Goal: Contribute content: Contribute content

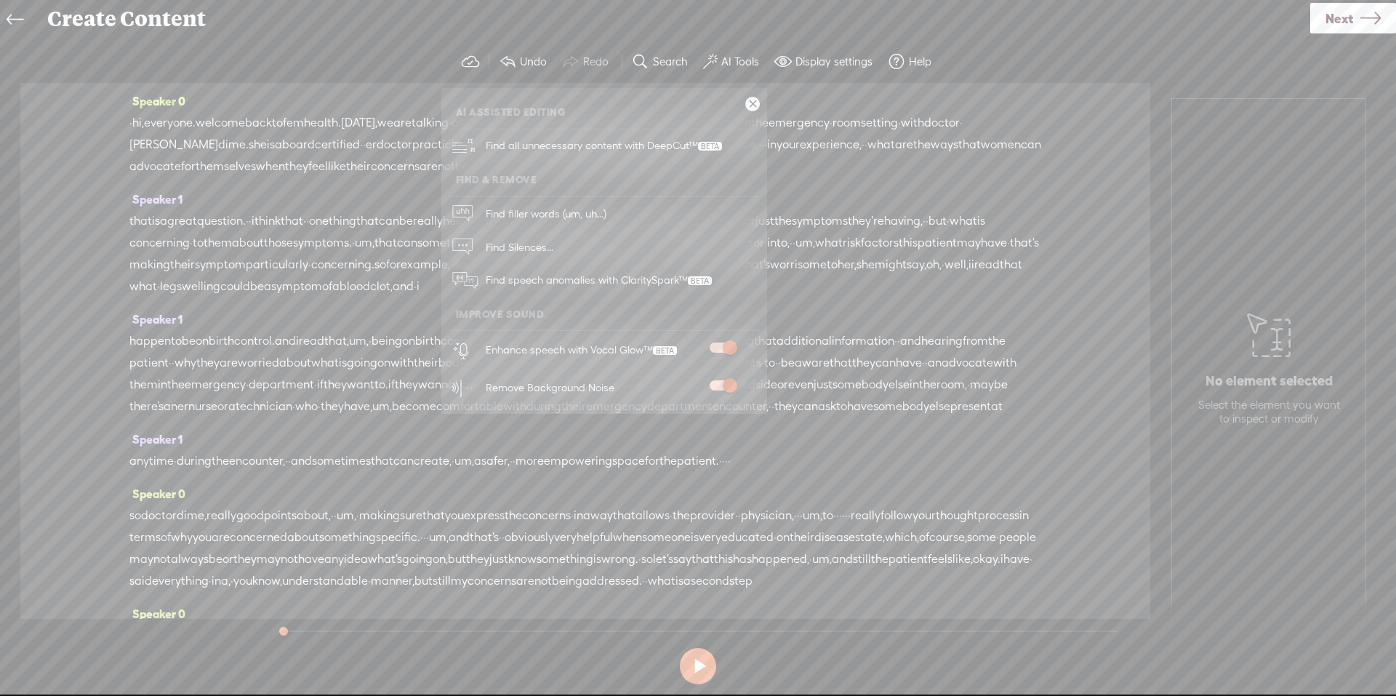
click at [1353, 19] on link "Next" at bounding box center [1353, 18] width 86 height 31
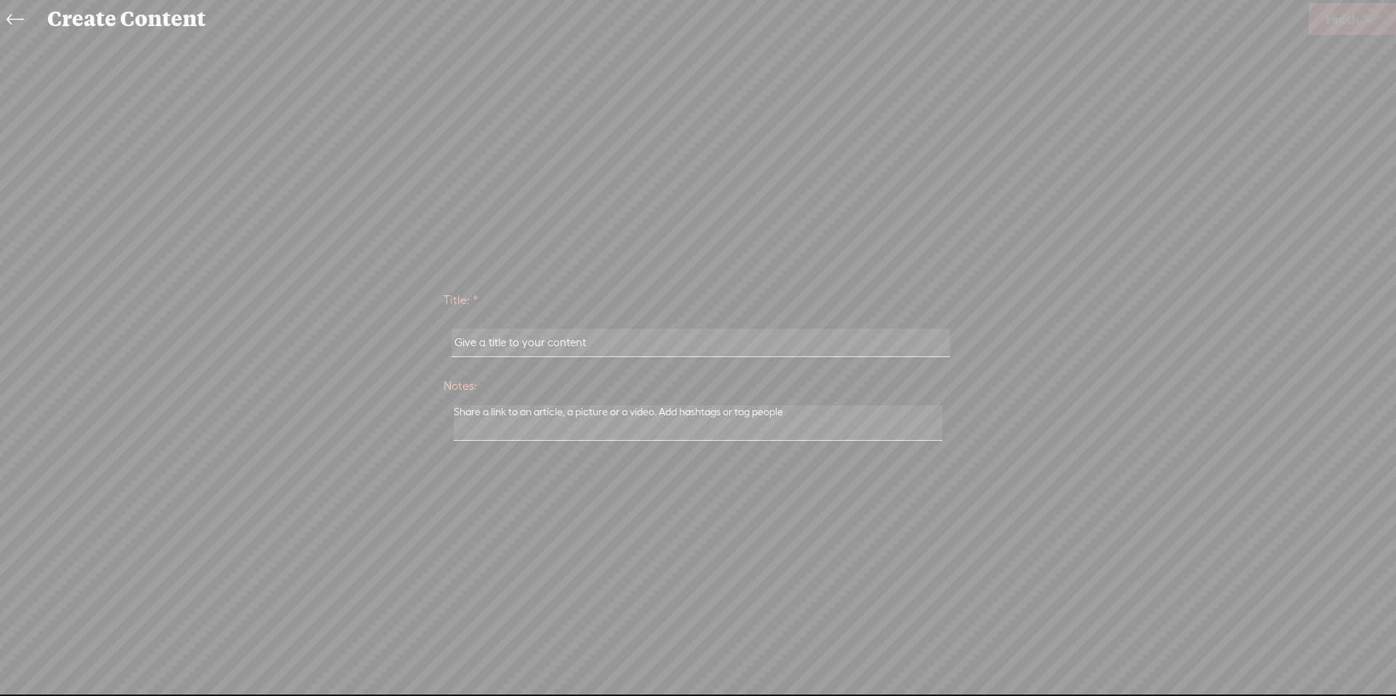
click at [602, 341] on input "text" at bounding box center [701, 343] width 498 height 28
paste input "[PERSON_NAME]"
type input "[PERSON_NAME] full audio"
click at [1357, 27] on span "Finish" at bounding box center [1341, 19] width 33 height 37
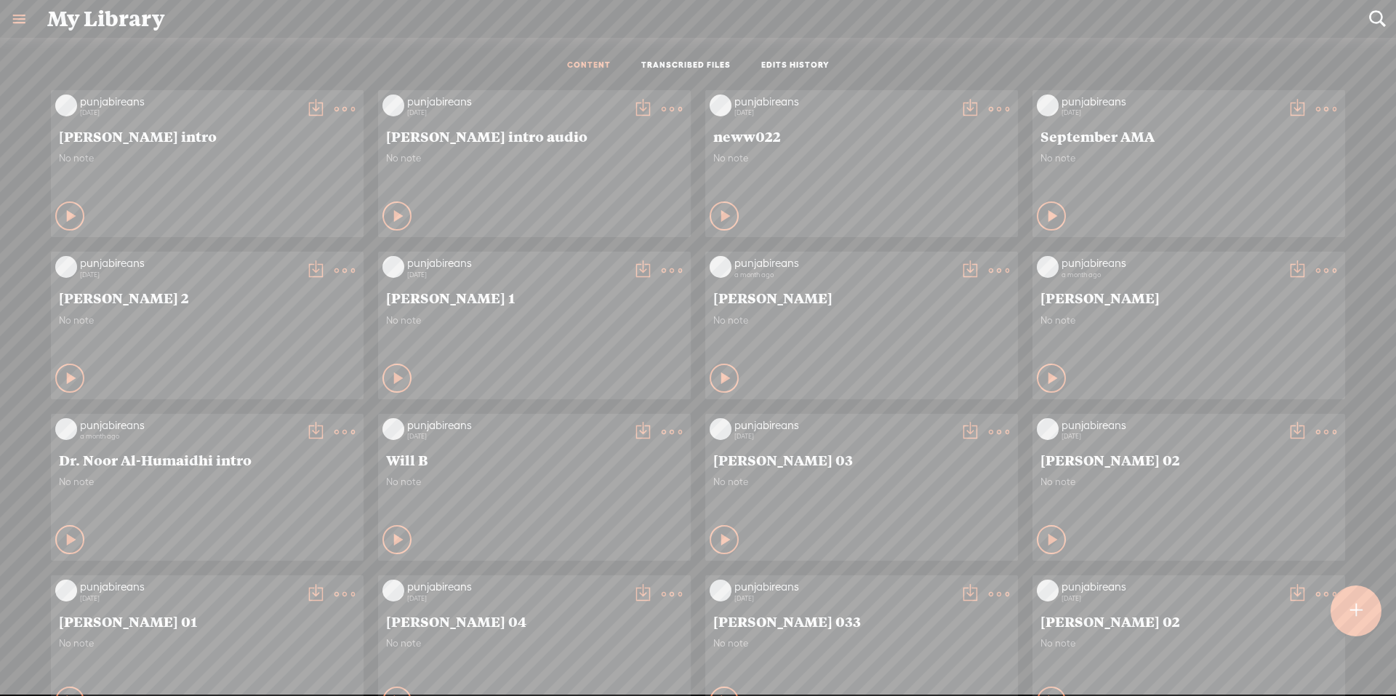
click at [1352, 608] on t at bounding box center [1356, 611] width 12 height 32
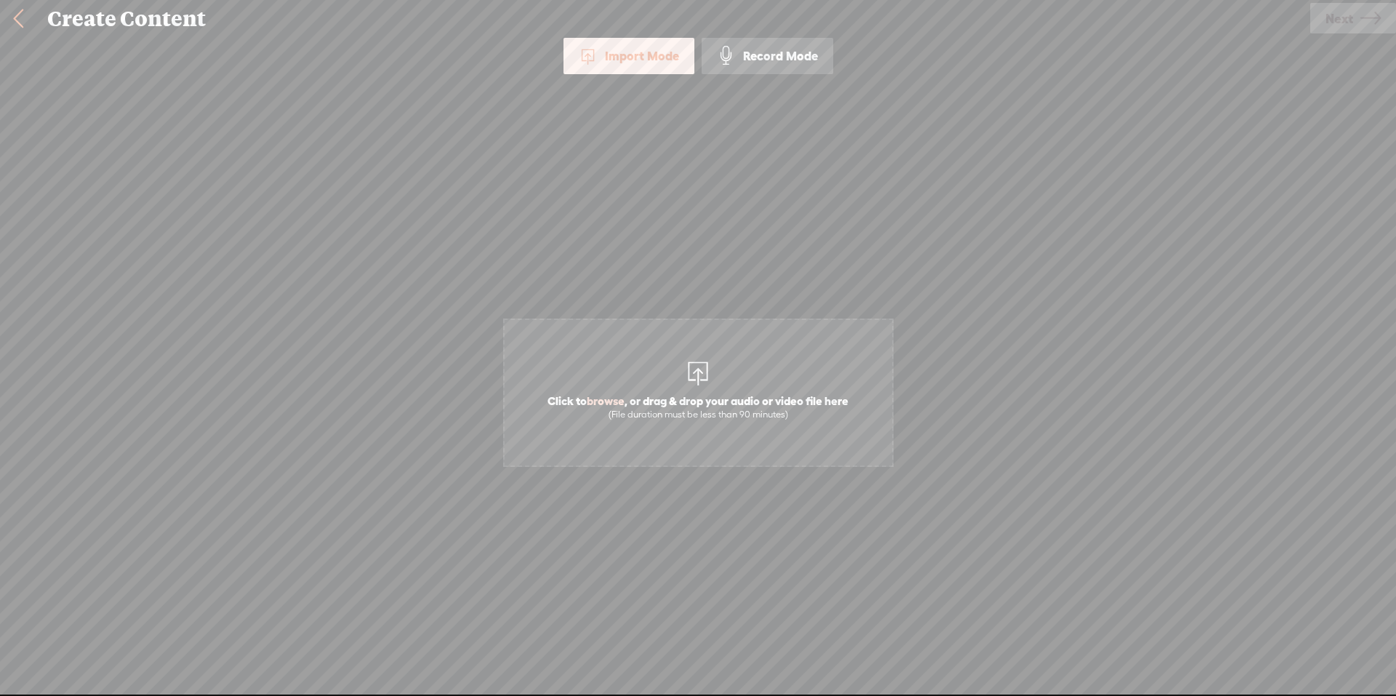
click at [708, 370] on div at bounding box center [697, 371] width 29 height 29
click at [693, 343] on span "Click to browse , or drag & drop your audio or video file here (File duration m…" at bounding box center [698, 392] width 390 height 148
click at [1331, 23] on span "Next" at bounding box center [1339, 18] width 28 height 37
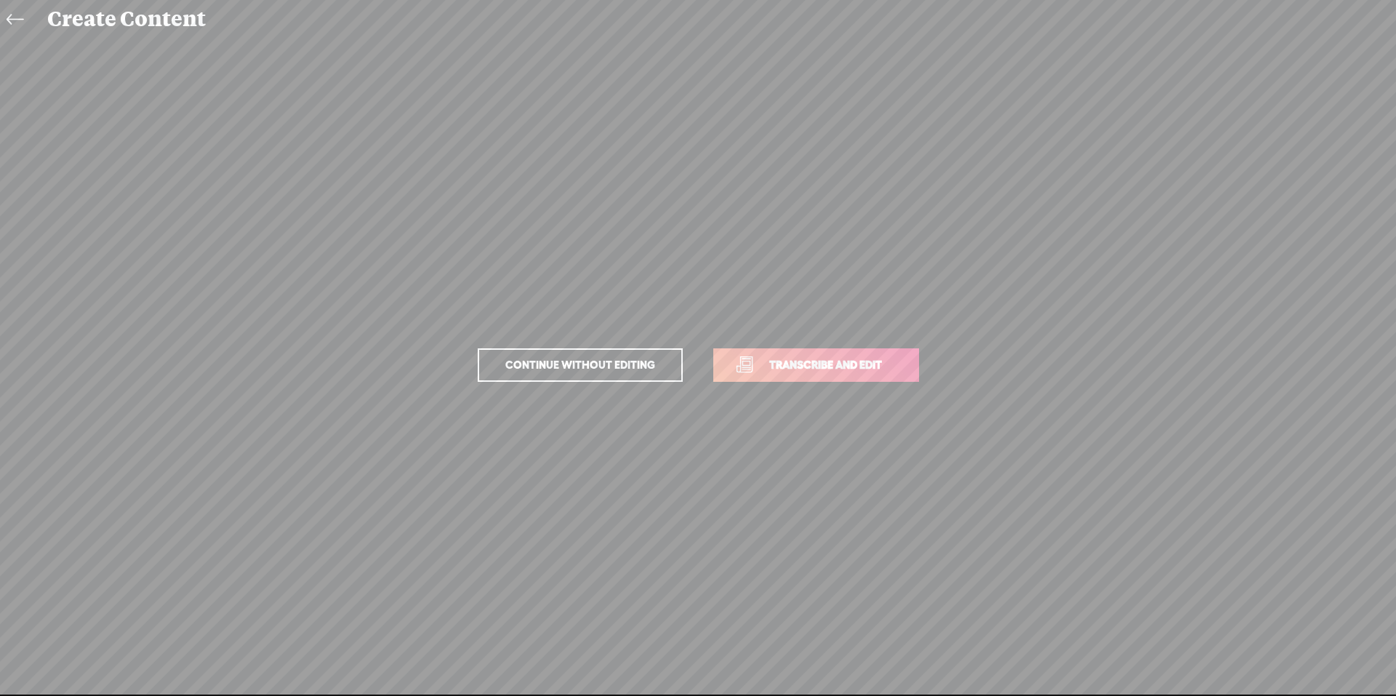
click at [831, 364] on span "Transcribe and edit" at bounding box center [825, 364] width 143 height 17
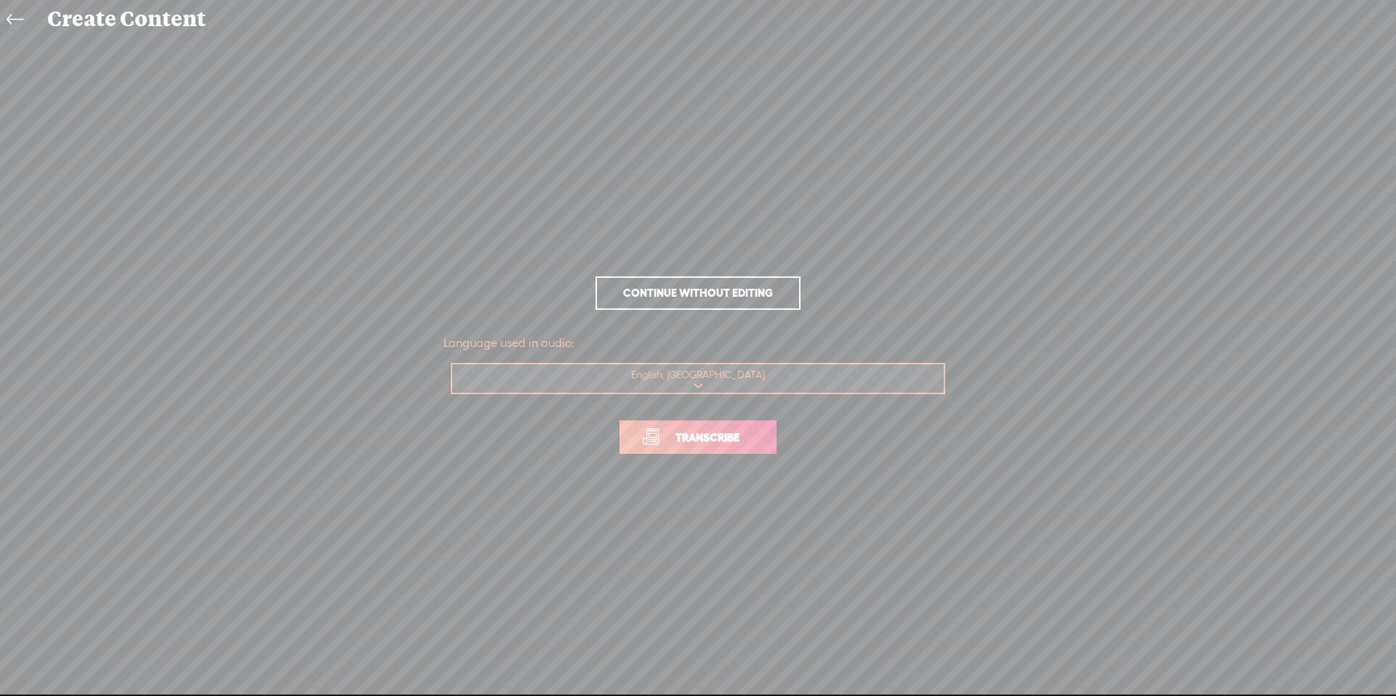
click at [715, 454] on link "Transcribe" at bounding box center [697, 436] width 157 height 33
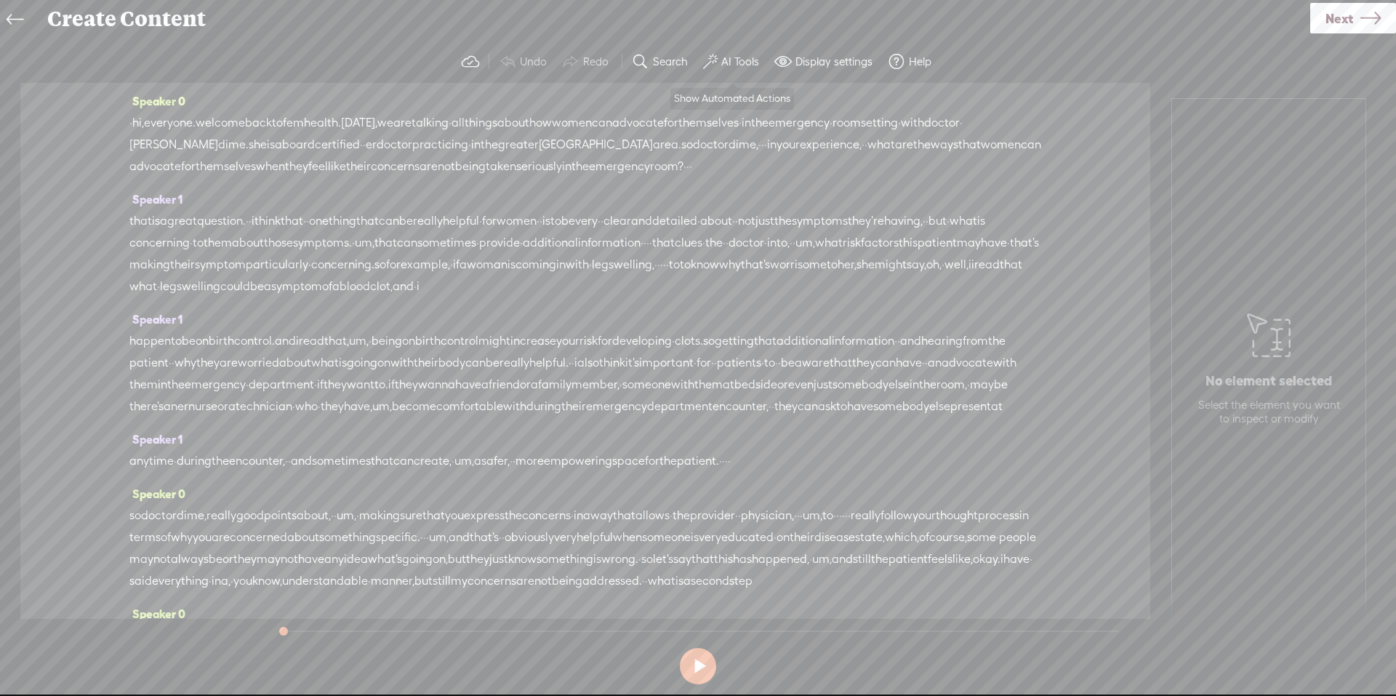
click at [737, 63] on label "AI Tools" at bounding box center [740, 62] width 38 height 15
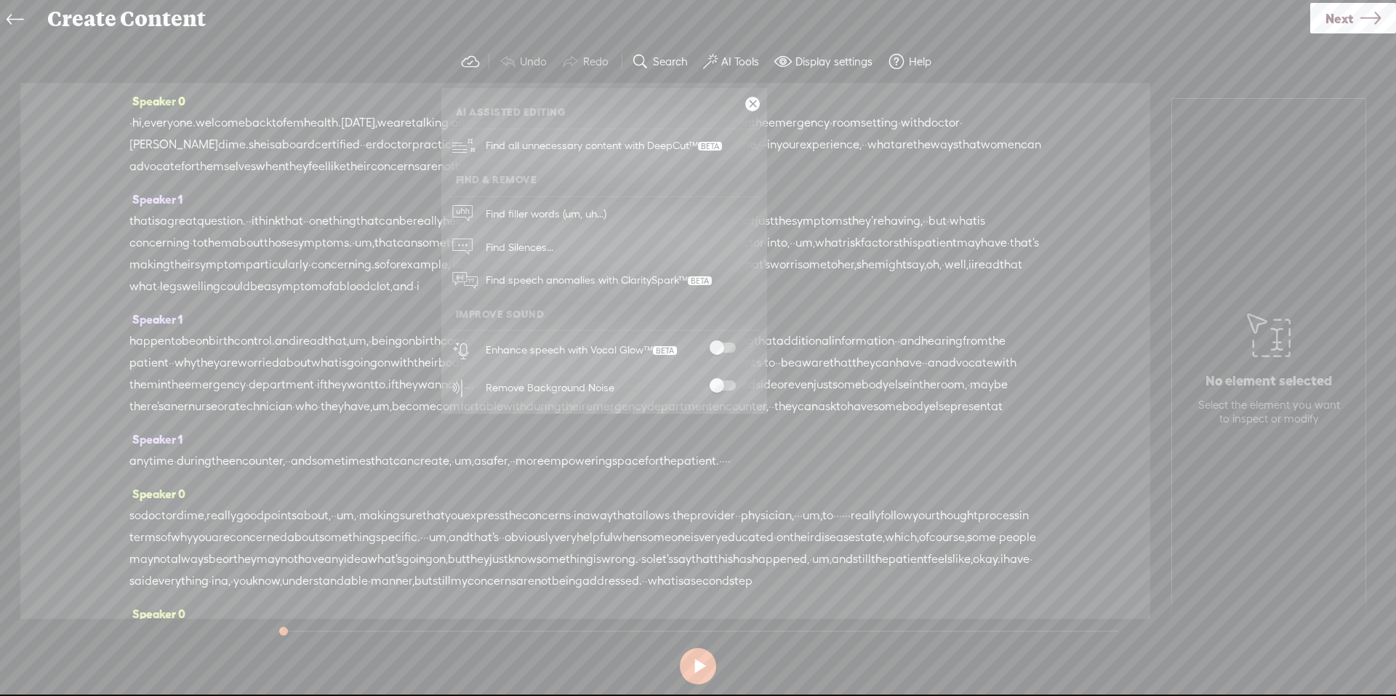
click at [718, 380] on span at bounding box center [723, 385] width 26 height 10
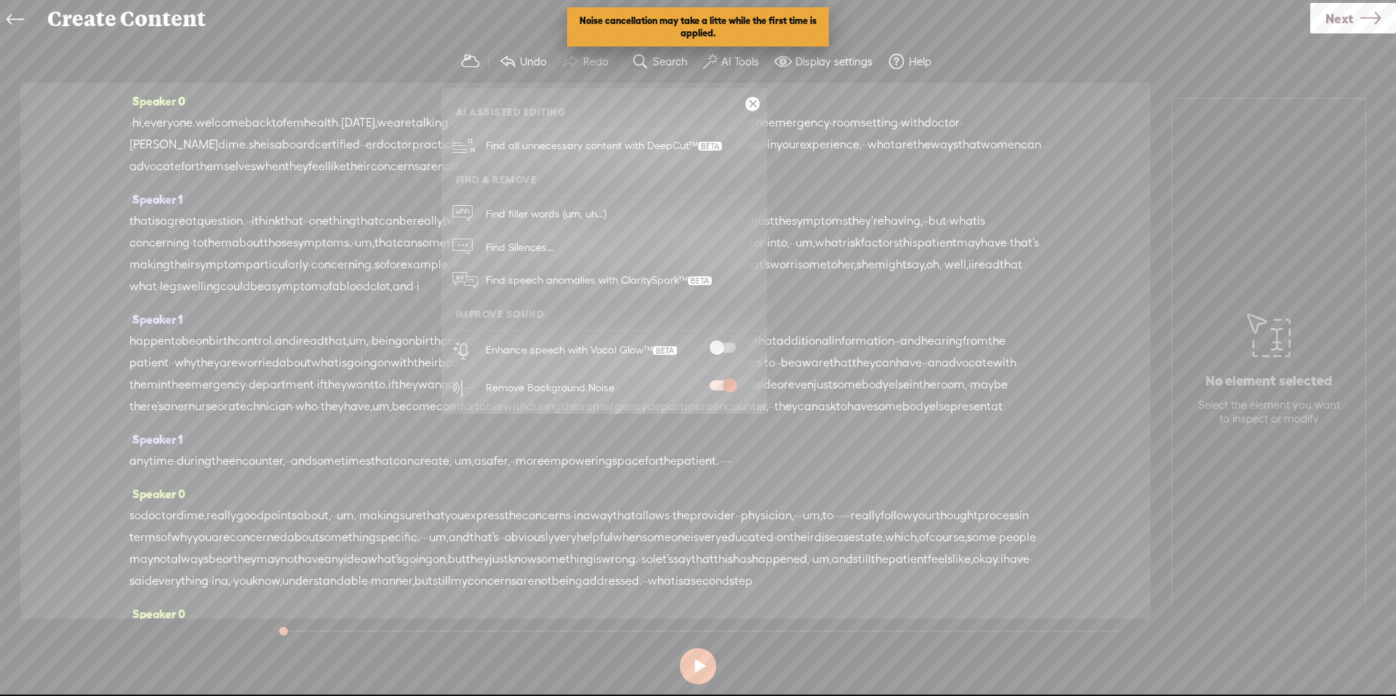
click at [721, 352] on span at bounding box center [723, 347] width 26 height 10
